Goal: Information Seeking & Learning: Learn about a topic

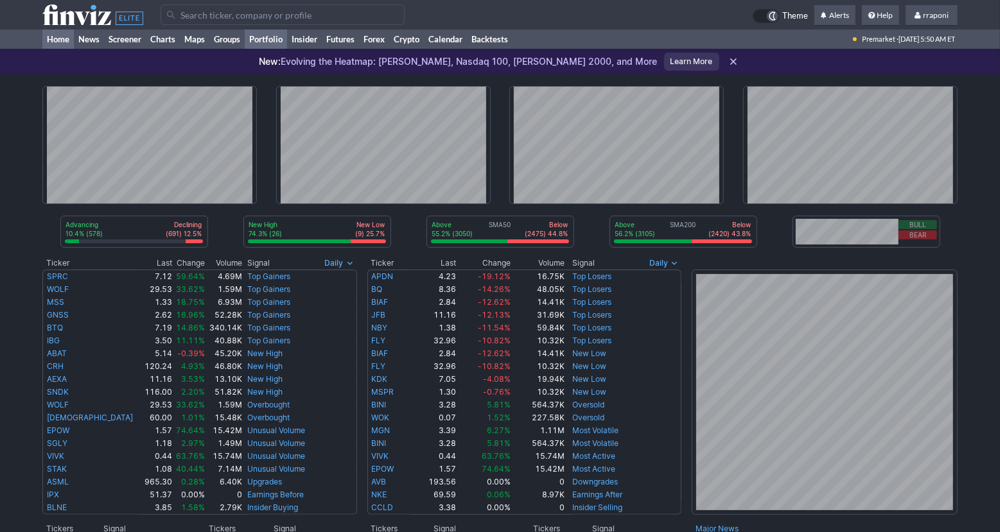
click at [284, 35] on link "Portfolio" at bounding box center [266, 39] width 42 height 19
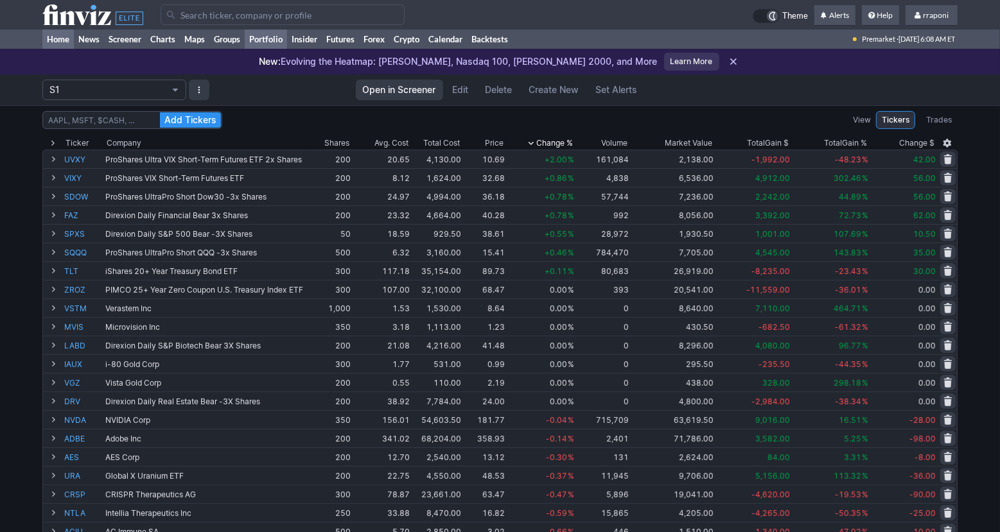
click at [63, 47] on link "Home" at bounding box center [57, 39] width 31 height 19
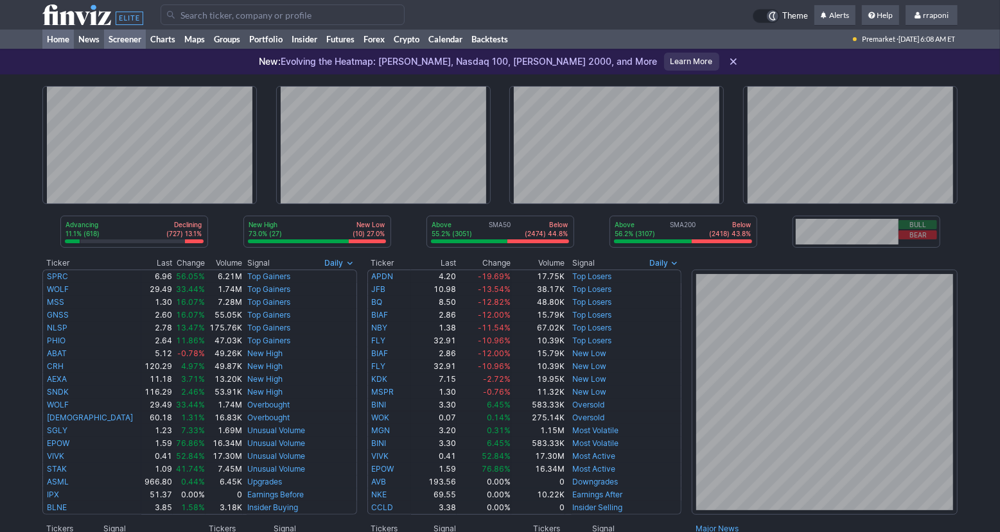
click at [124, 44] on link "Screener" at bounding box center [125, 39] width 42 height 19
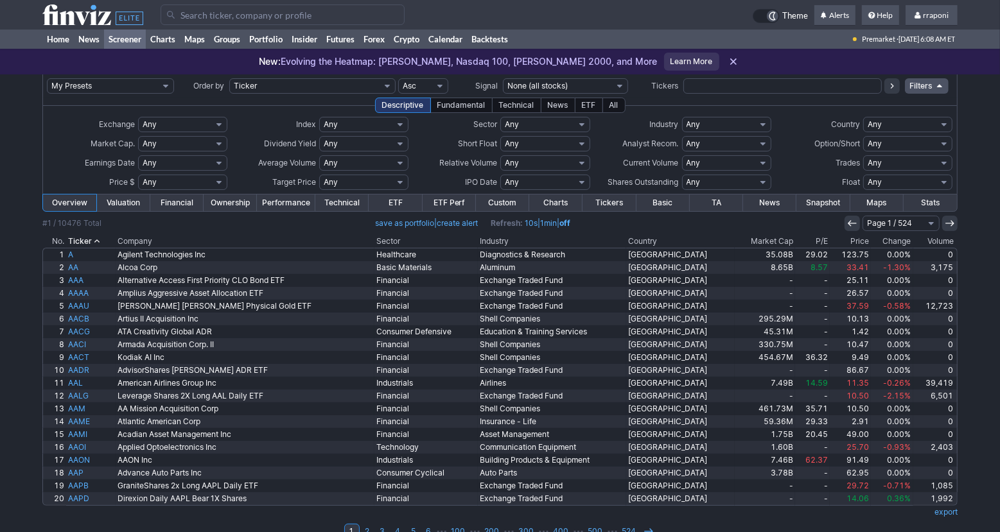
click at [753, 85] on input "text" at bounding box center [782, 85] width 198 height 15
type input "mrk"
click at [892, 95] on td at bounding box center [891, 86] width 18 height 23
click at [892, 92] on button at bounding box center [891, 85] width 15 height 15
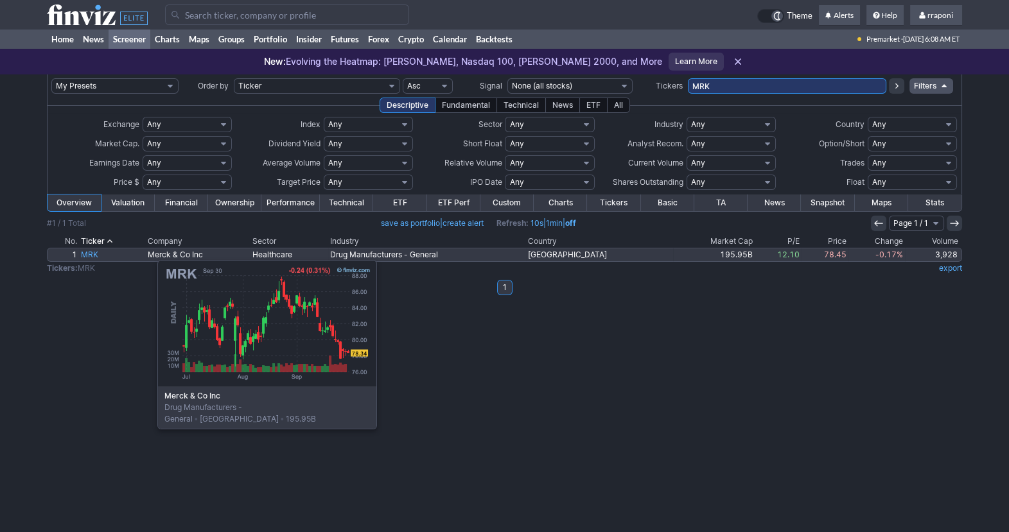
click at [93, 254] on link "MRK" at bounding box center [112, 255] width 67 height 13
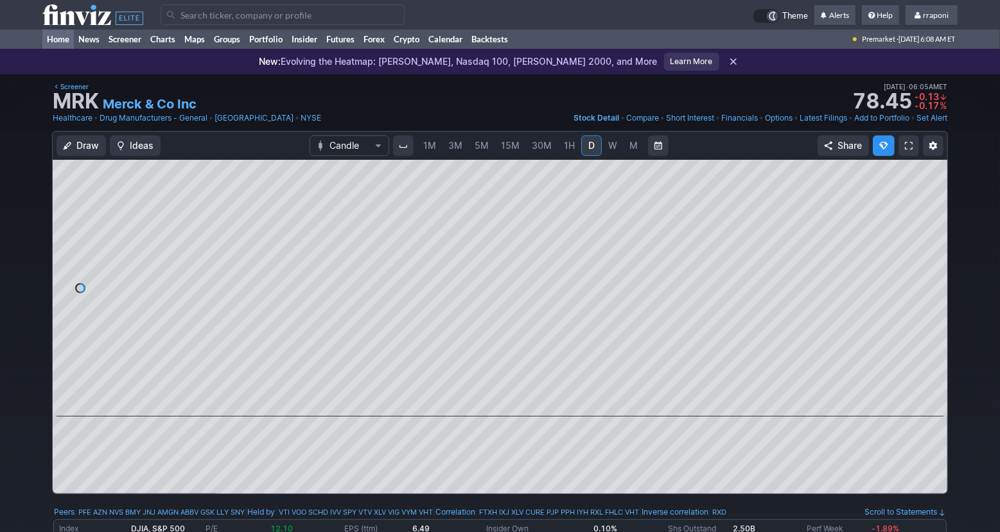
click at [64, 39] on link "Home" at bounding box center [57, 39] width 31 height 19
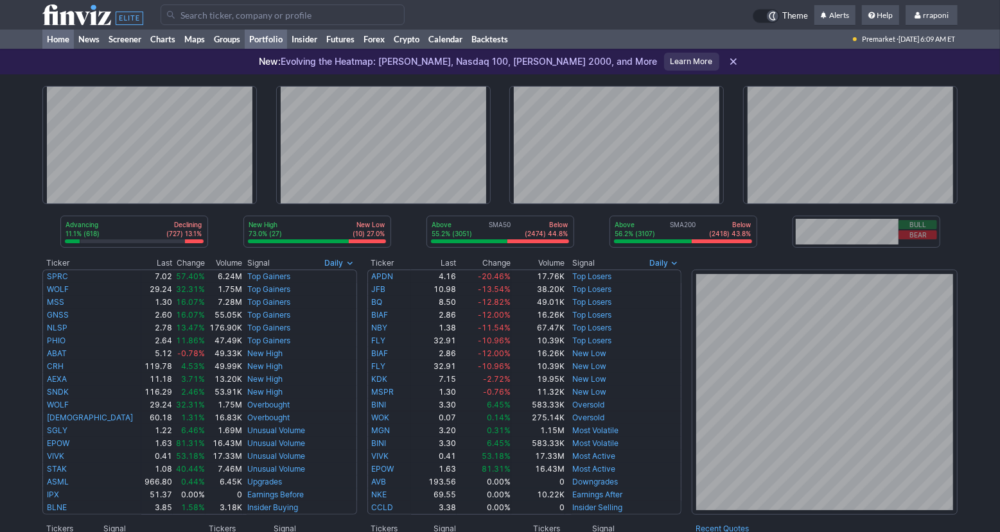
click at [272, 42] on link "Portfolio" at bounding box center [266, 39] width 42 height 19
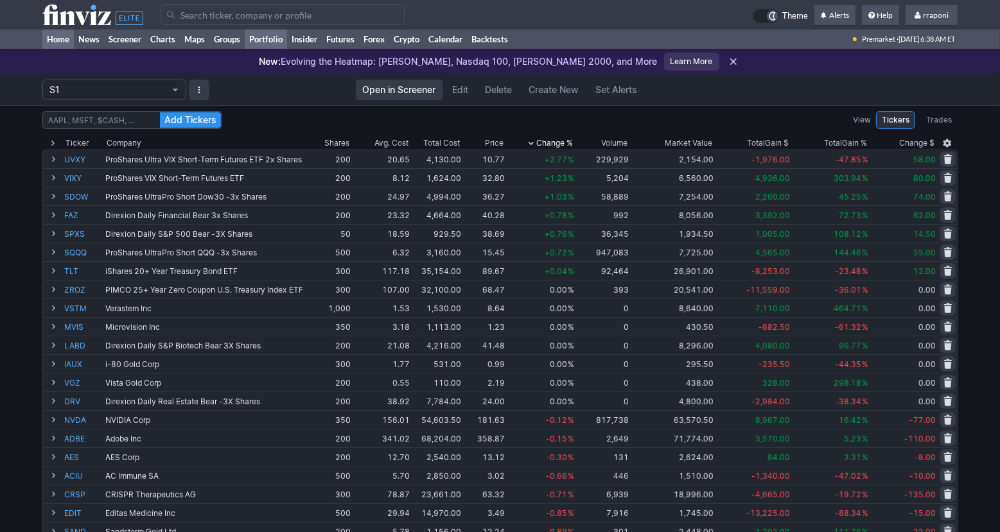
click at [62, 40] on link "Home" at bounding box center [57, 39] width 31 height 19
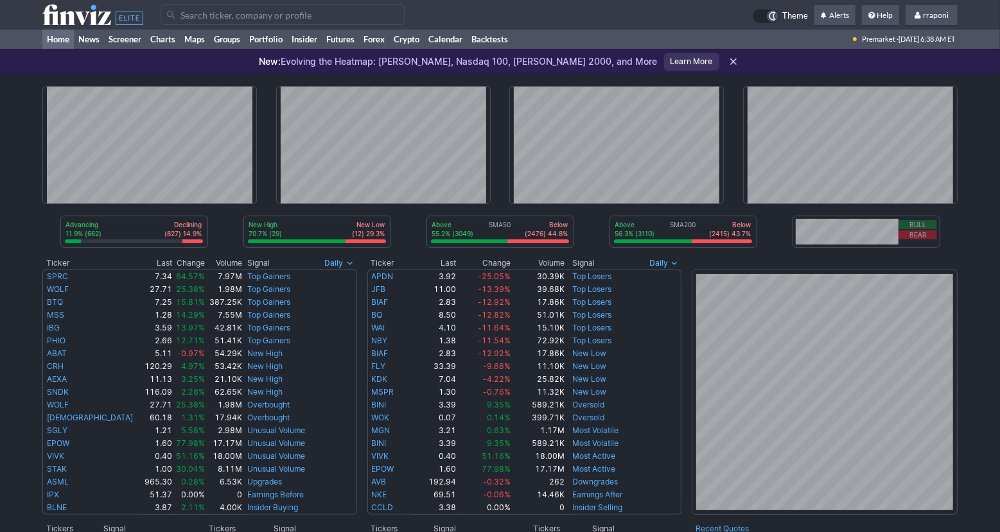
scroll to position [109, 0]
